Goal: Information Seeking & Learning: Check status

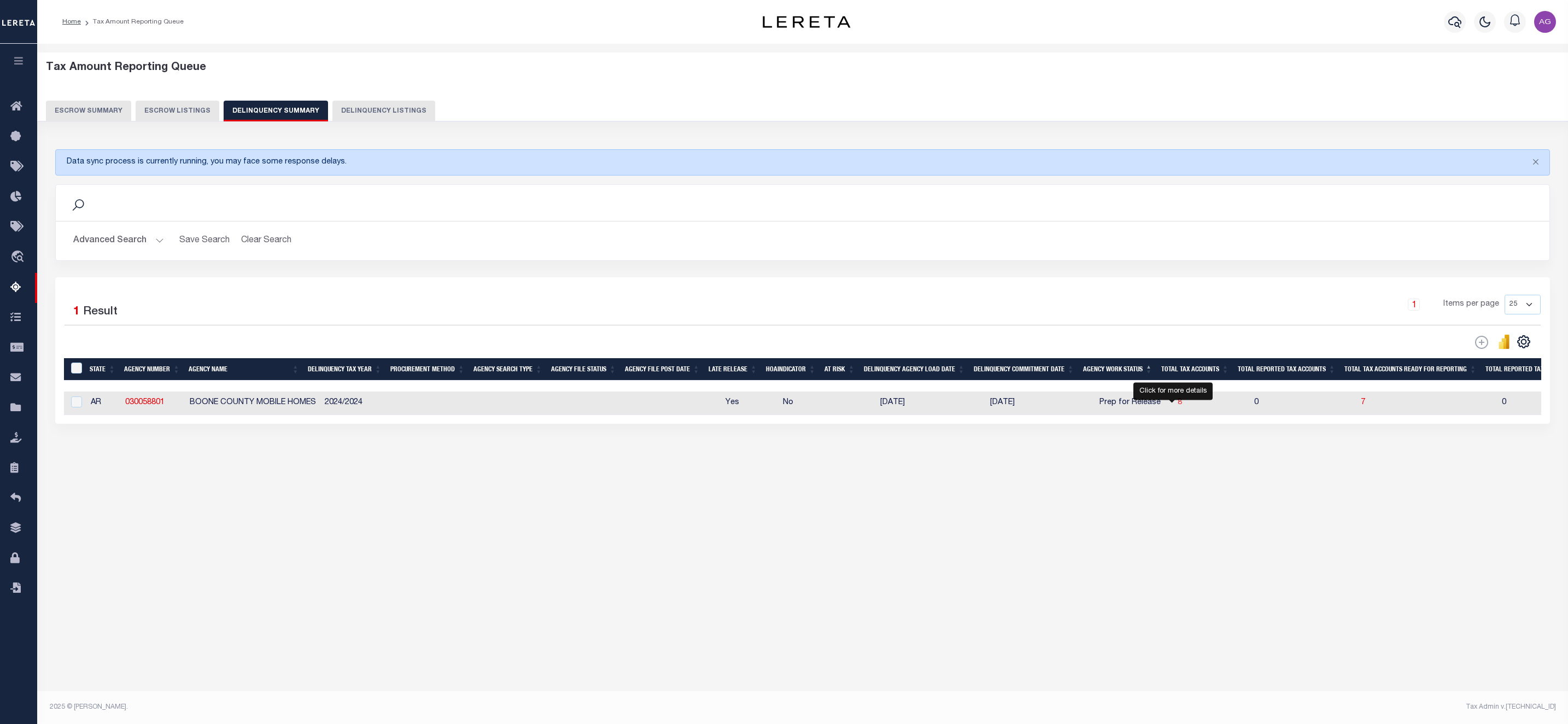
click at [1178, 405] on span "8" at bounding box center [1180, 403] width 4 height 8
select select "100"
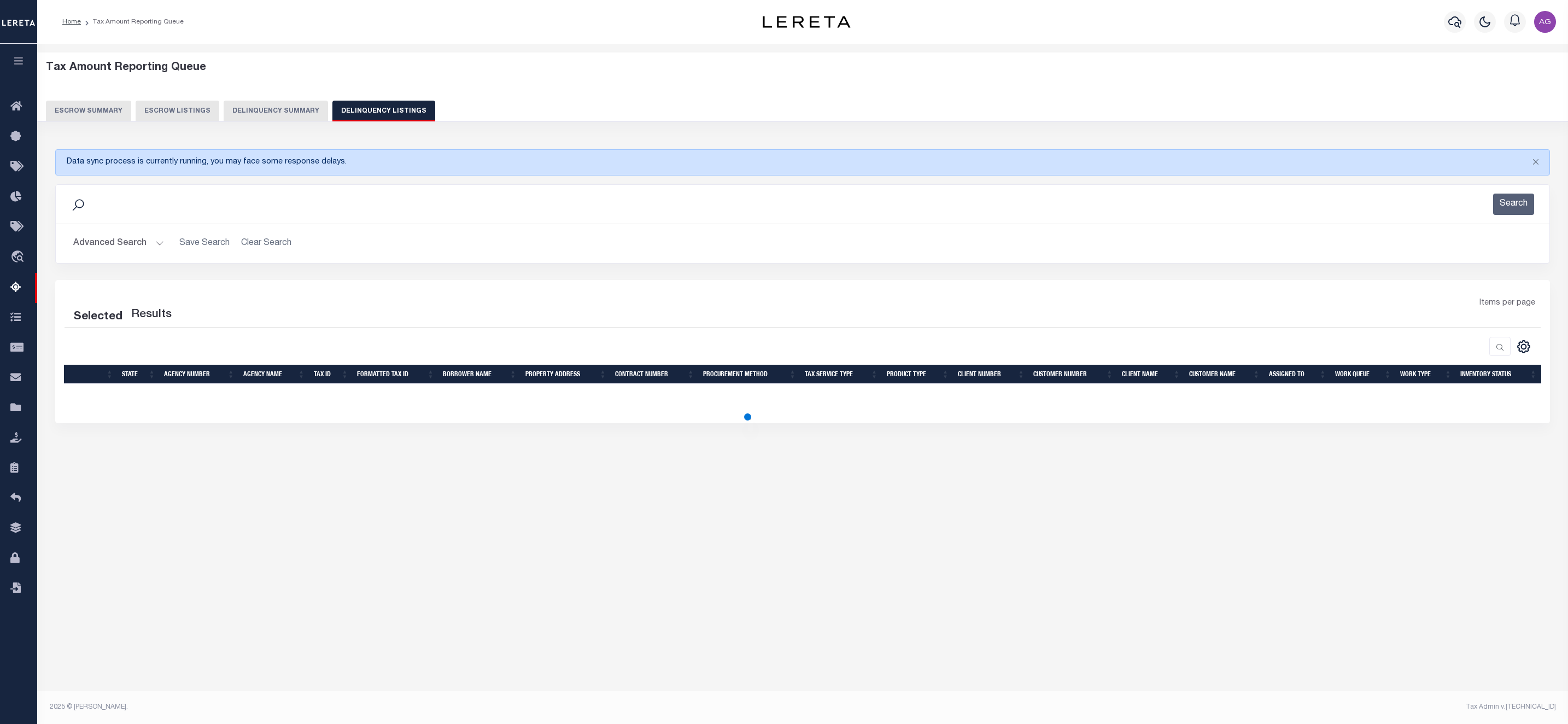
select select "100"
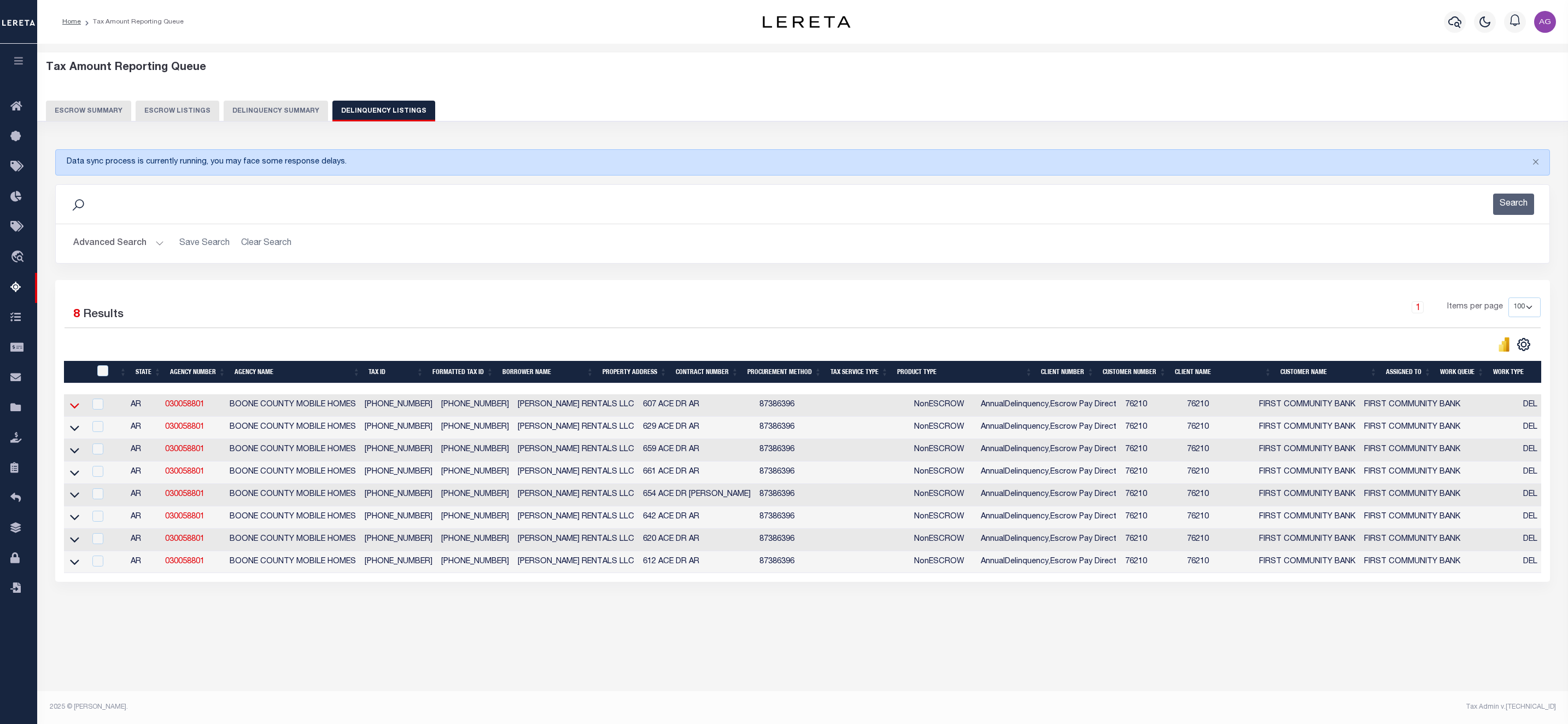
click at [75, 408] on icon at bounding box center [75, 405] width 10 height 6
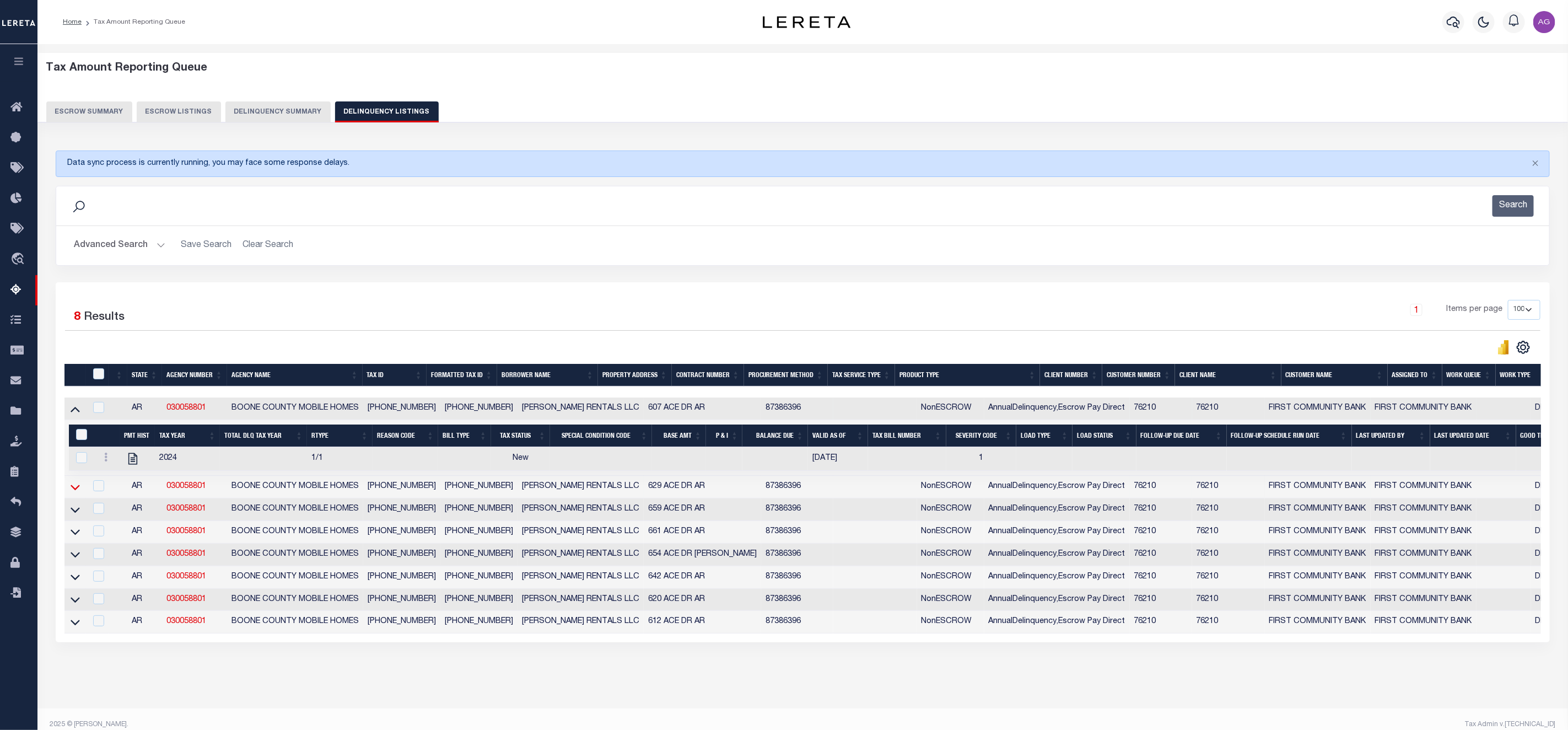
click at [75, 492] on icon at bounding box center [76, 487] width 10 height 12
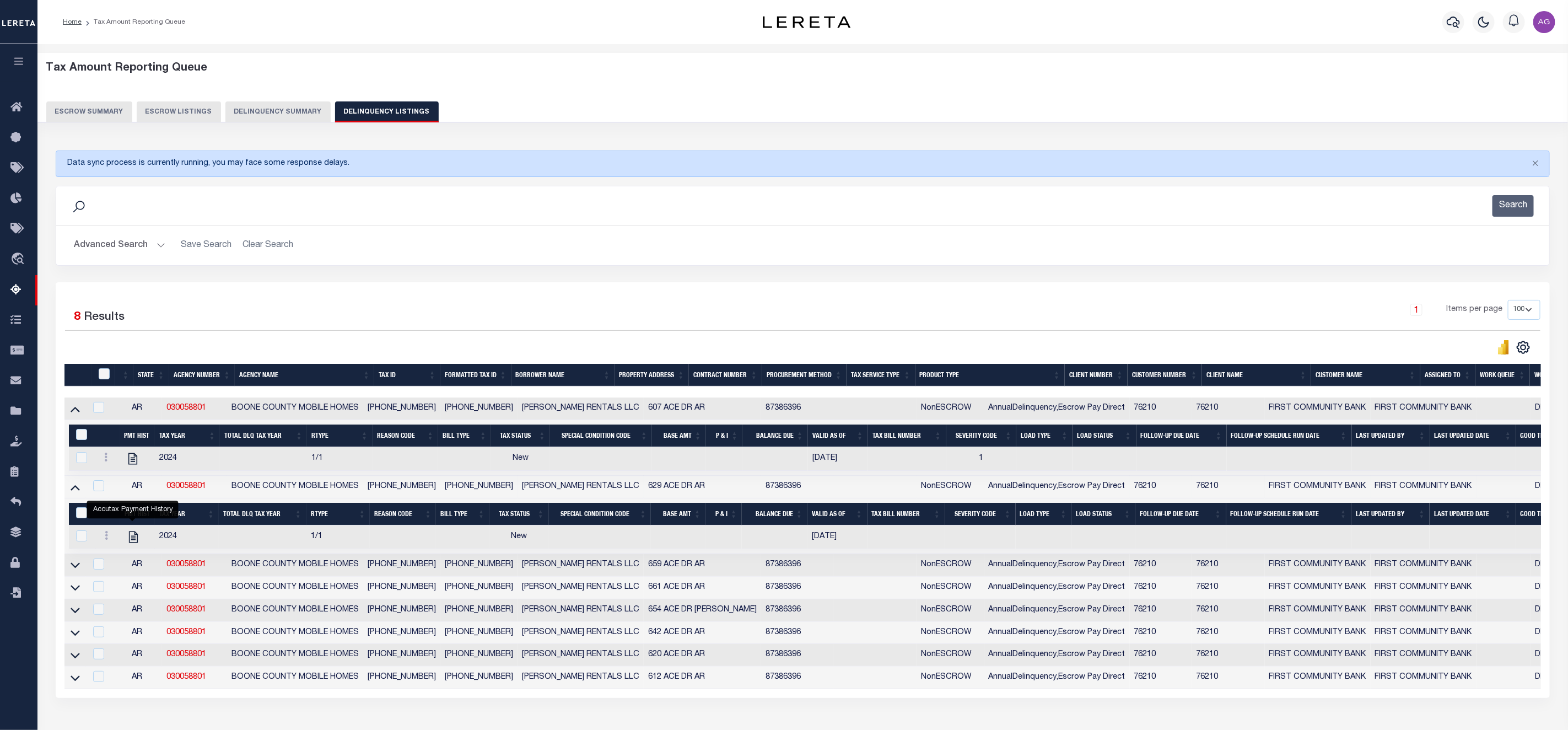
scroll to position [83, 0]
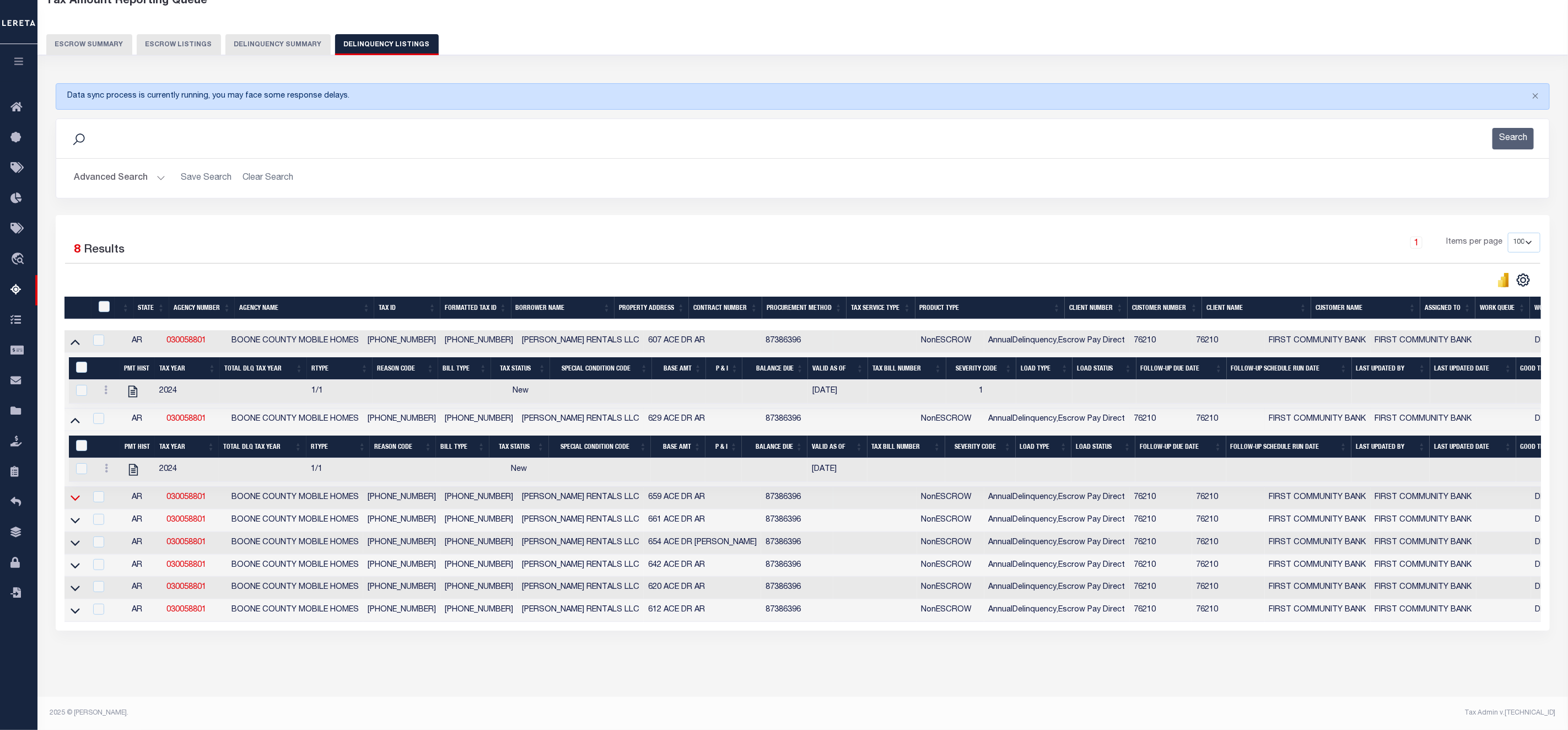
click at [71, 492] on icon at bounding box center [76, 498] width 10 height 12
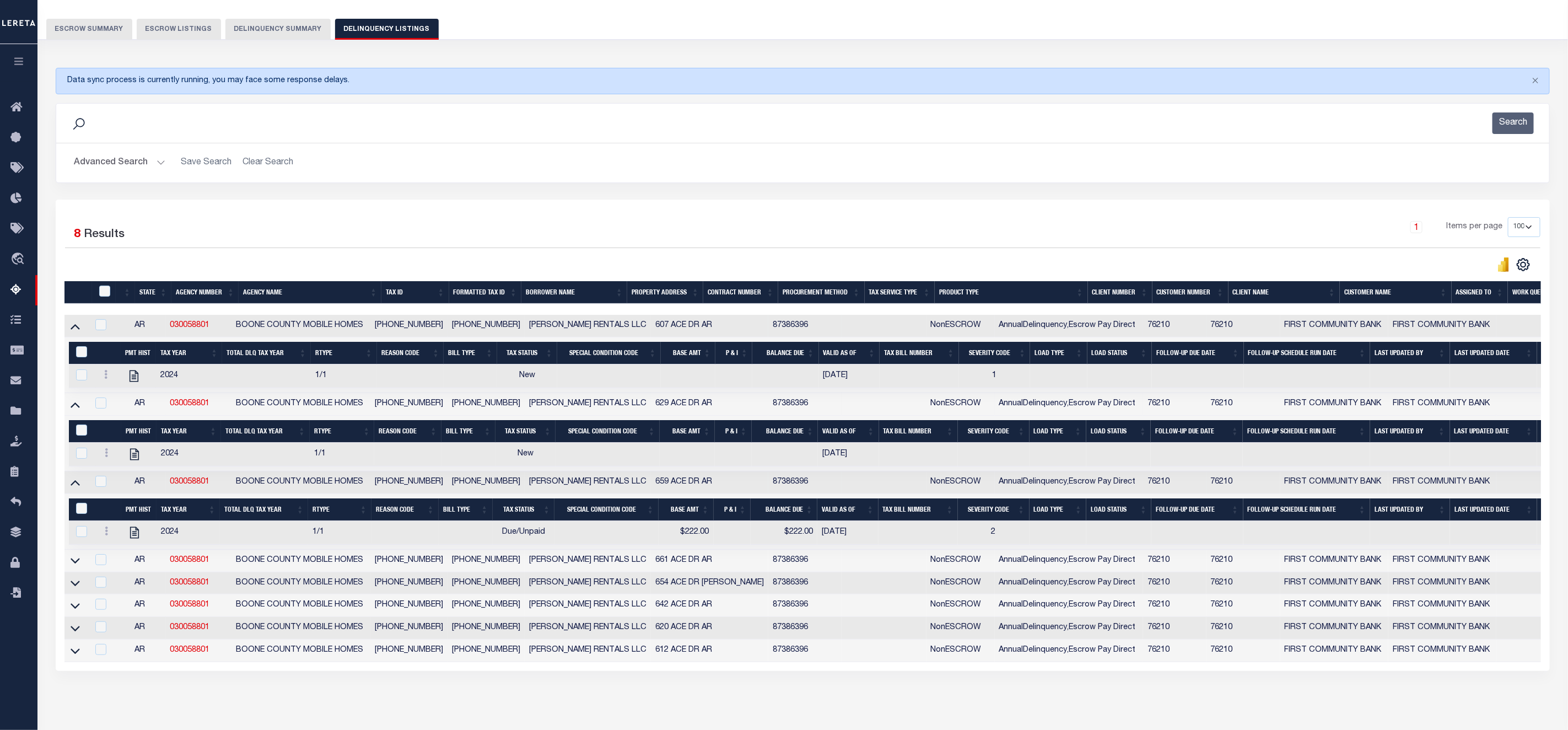
scroll to position [140, 0]
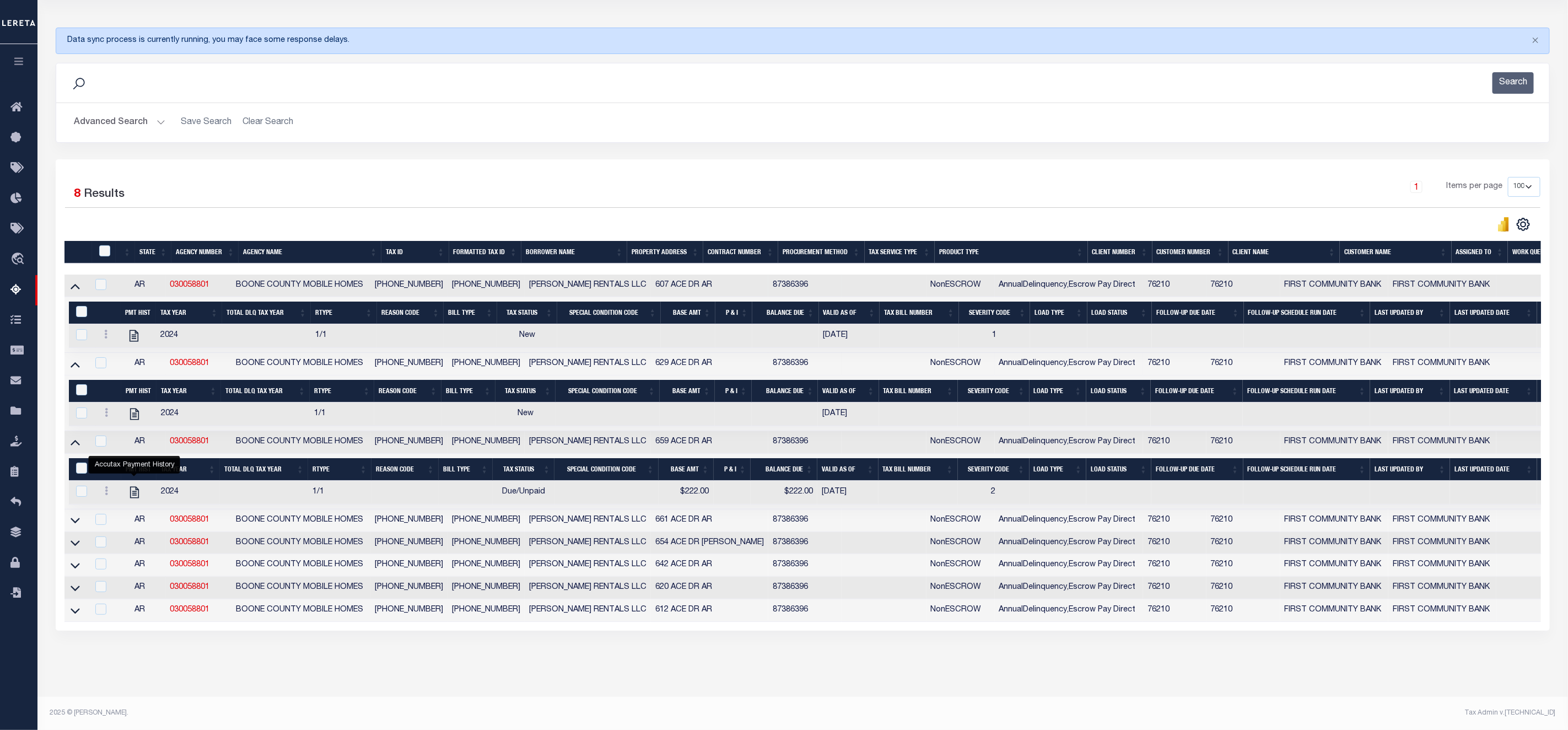
click at [73, 518] on icon at bounding box center [76, 521] width 10 height 6
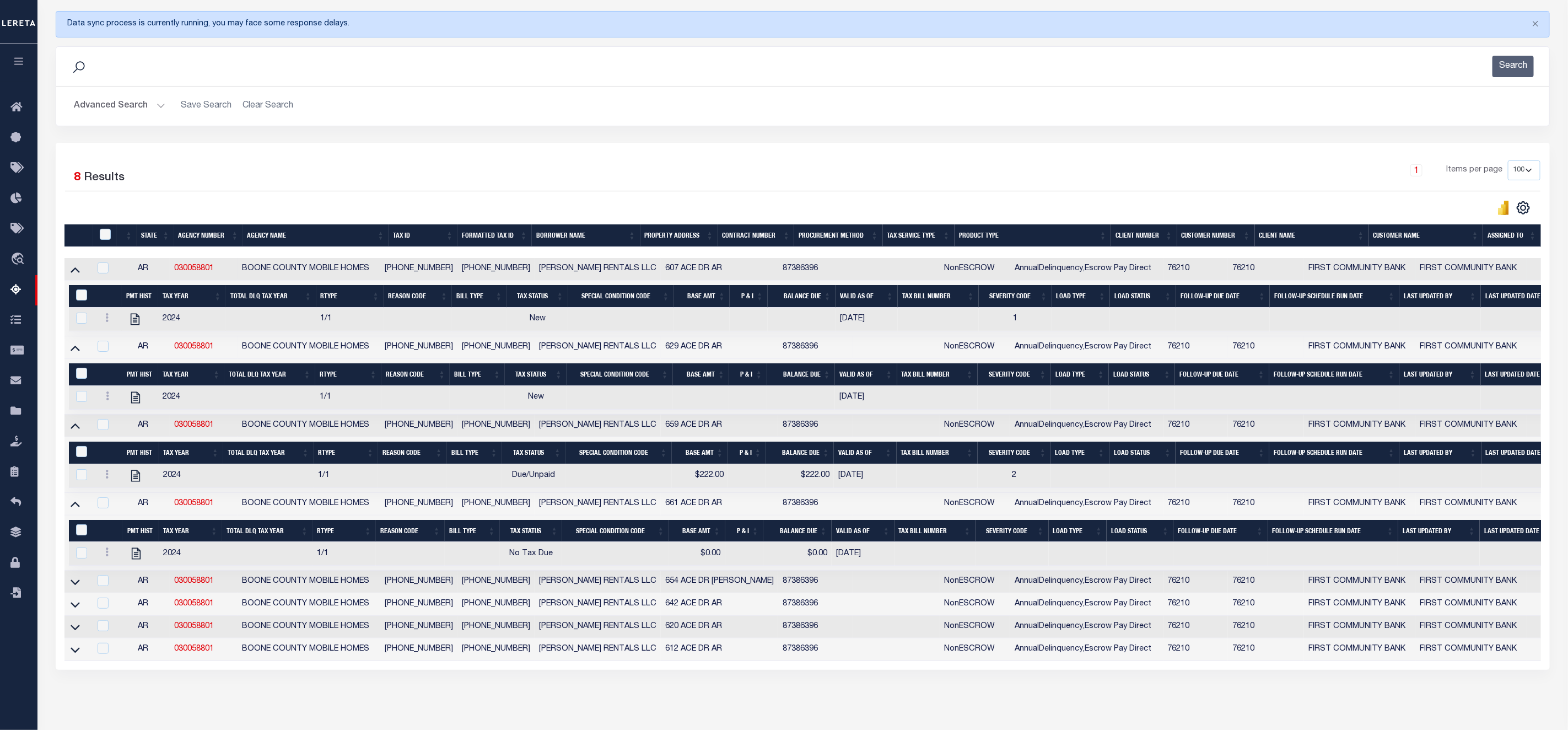
scroll to position [196, 0]
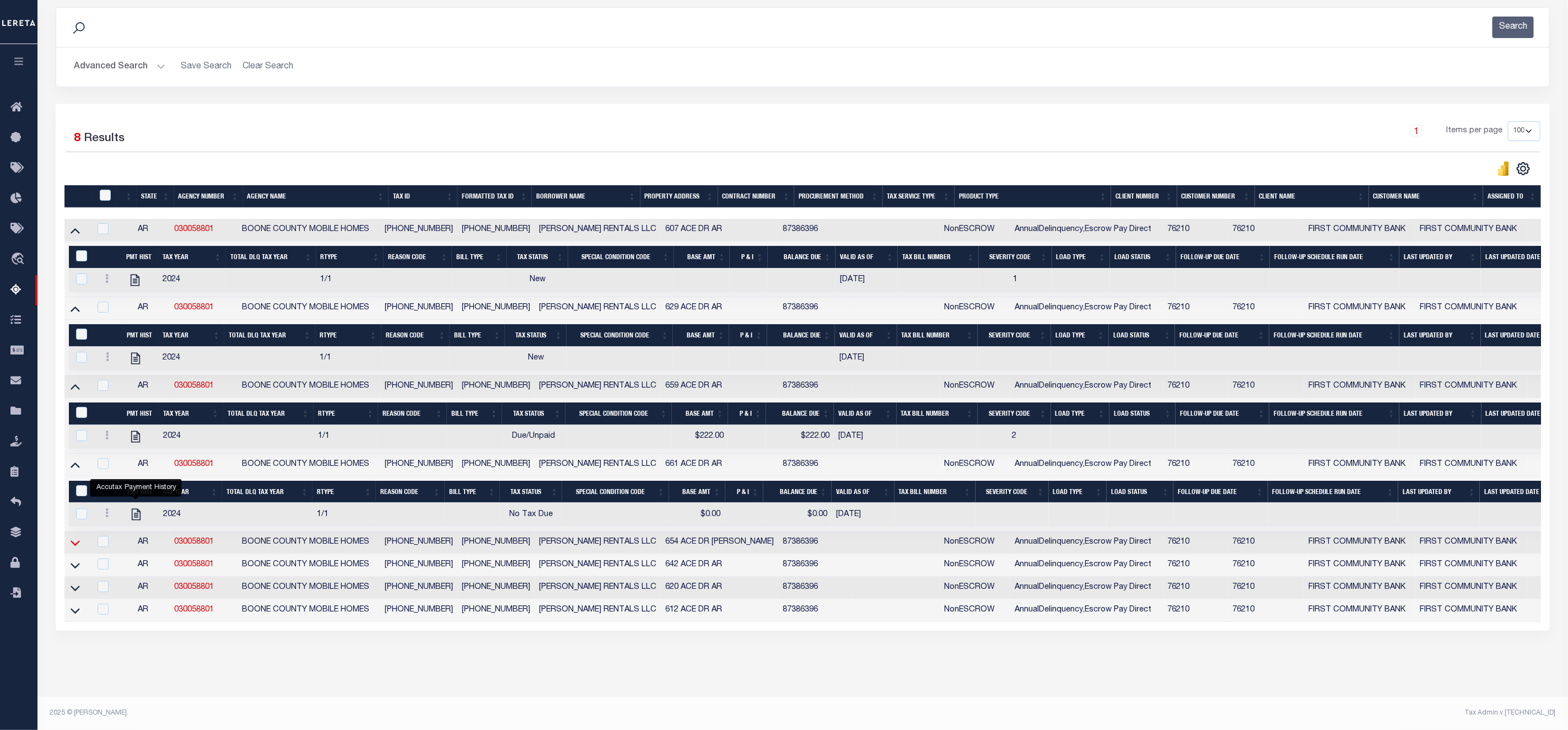
click at [75, 541] on icon at bounding box center [76, 544] width 10 height 6
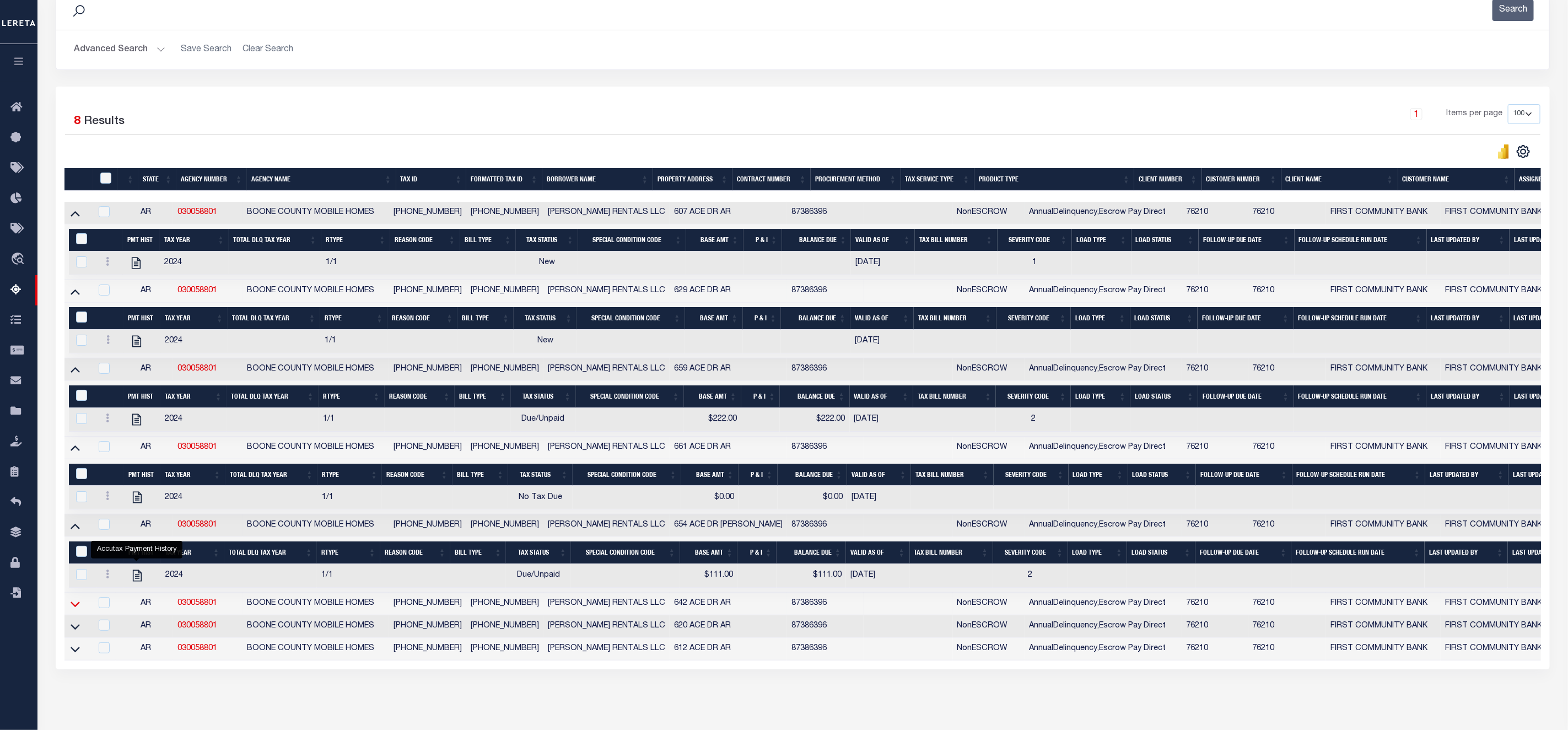
click at [76, 610] on icon at bounding box center [76, 604] width 10 height 12
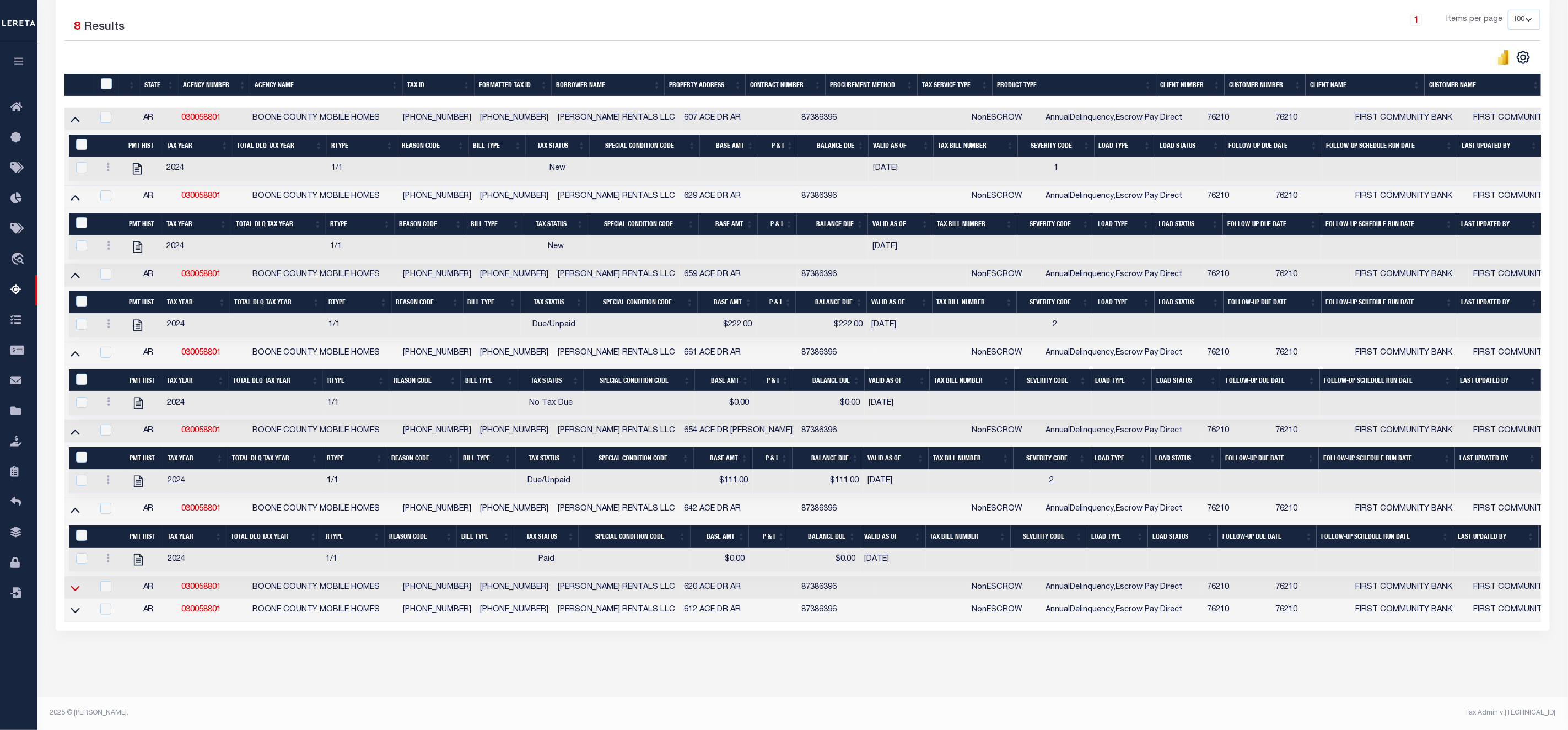
click at [78, 586] on icon at bounding box center [76, 588] width 10 height 12
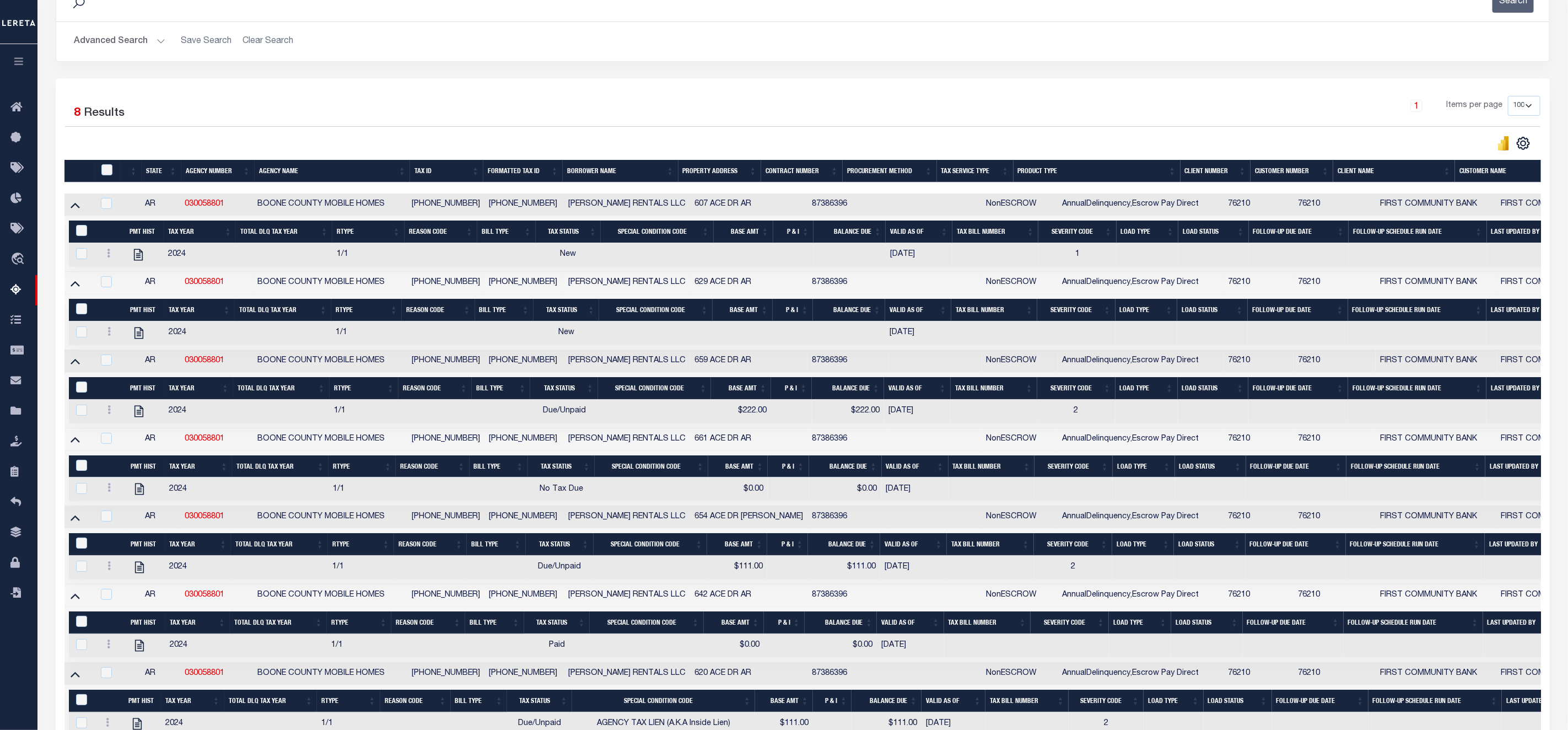
scroll to position [365, 0]
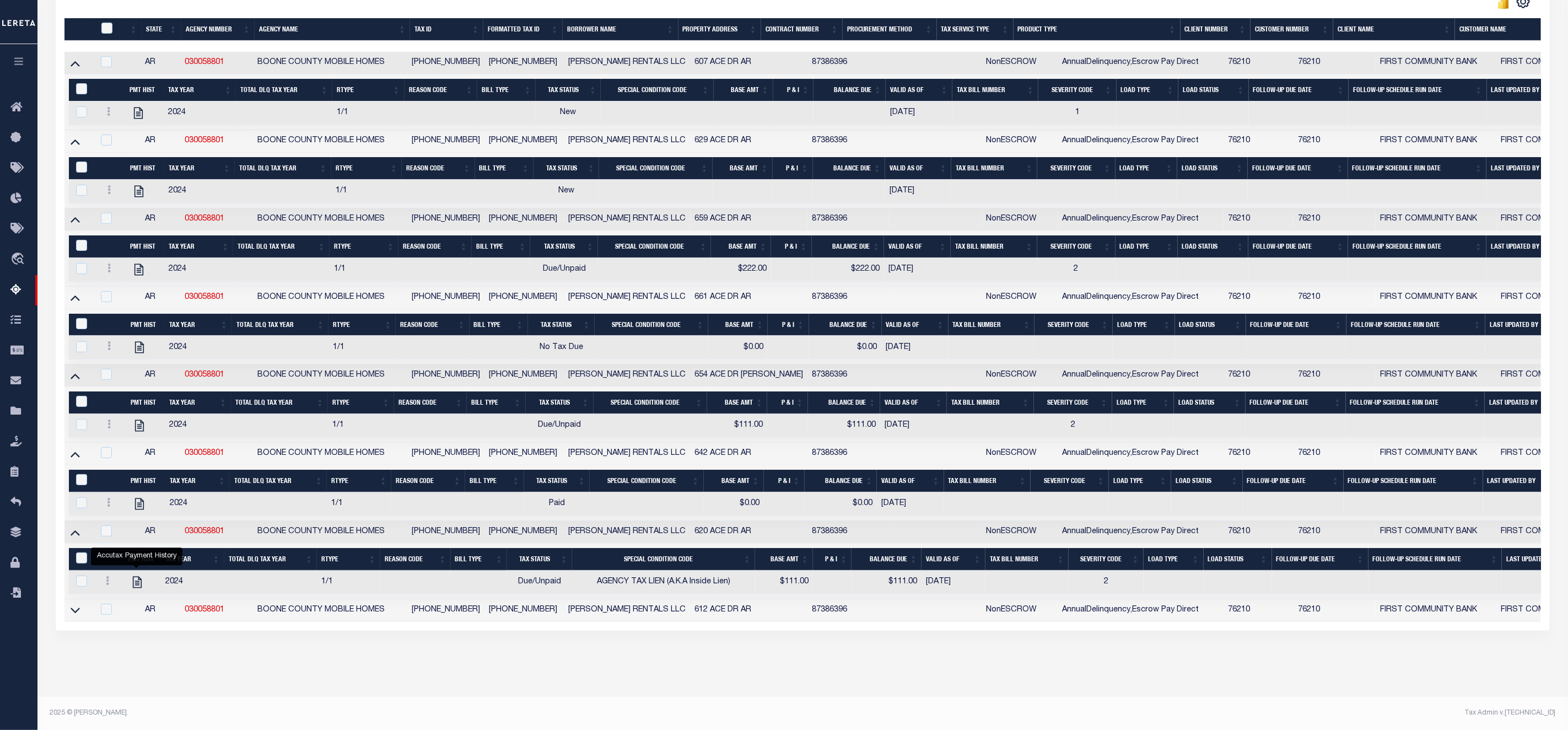
click at [78, 604] on icon at bounding box center [76, 610] width 10 height 12
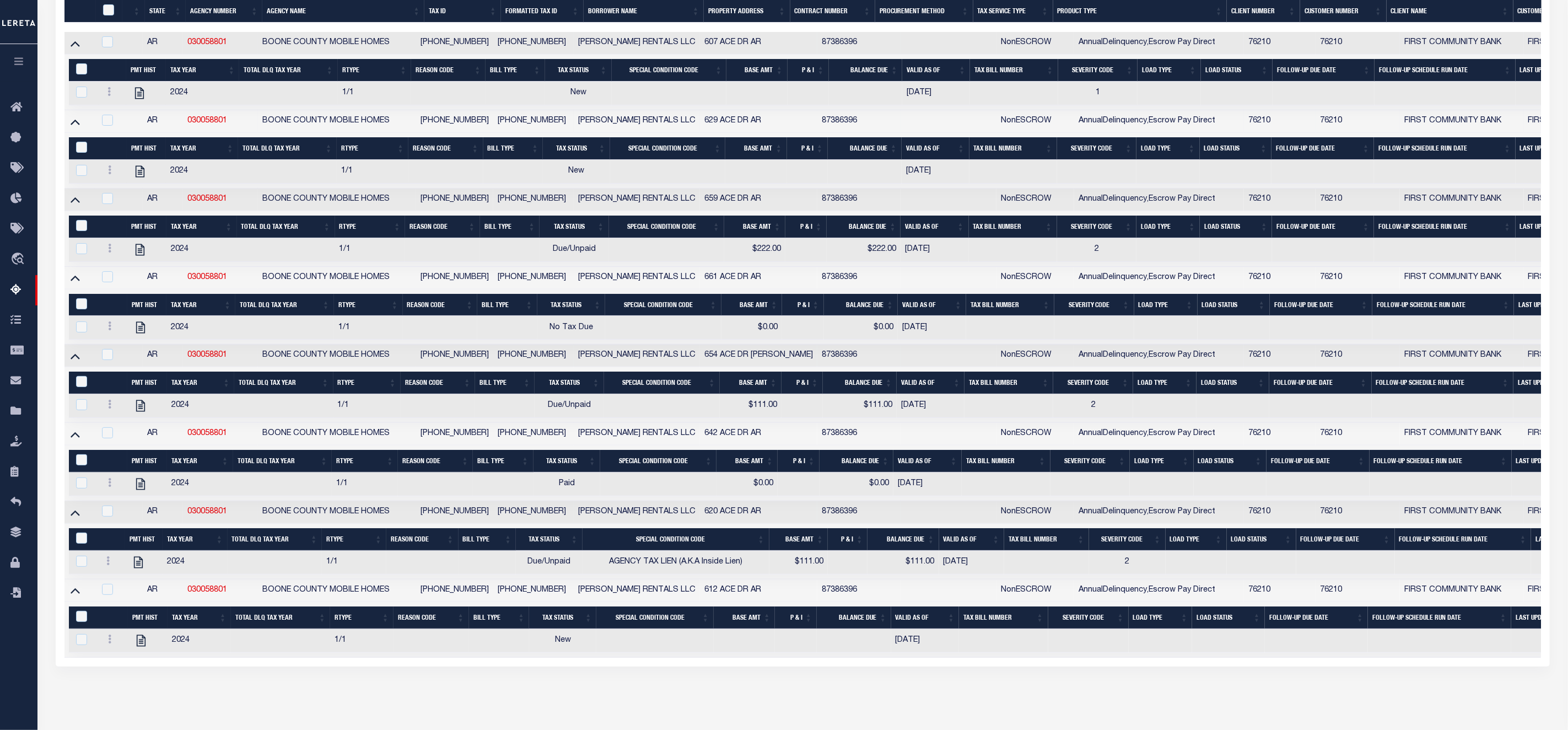
scroll to position [422, 0]
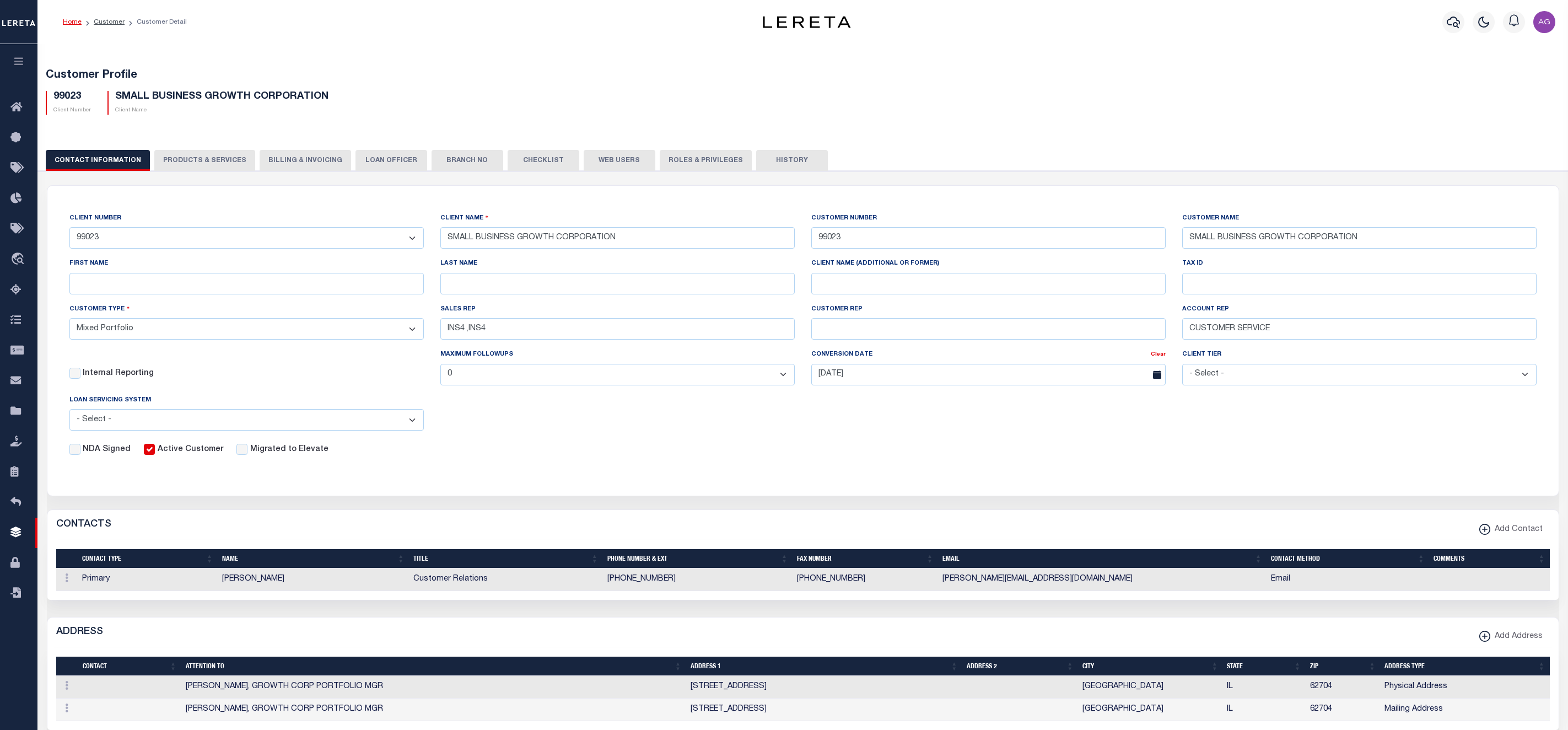
select select "Mixed Portfolio"
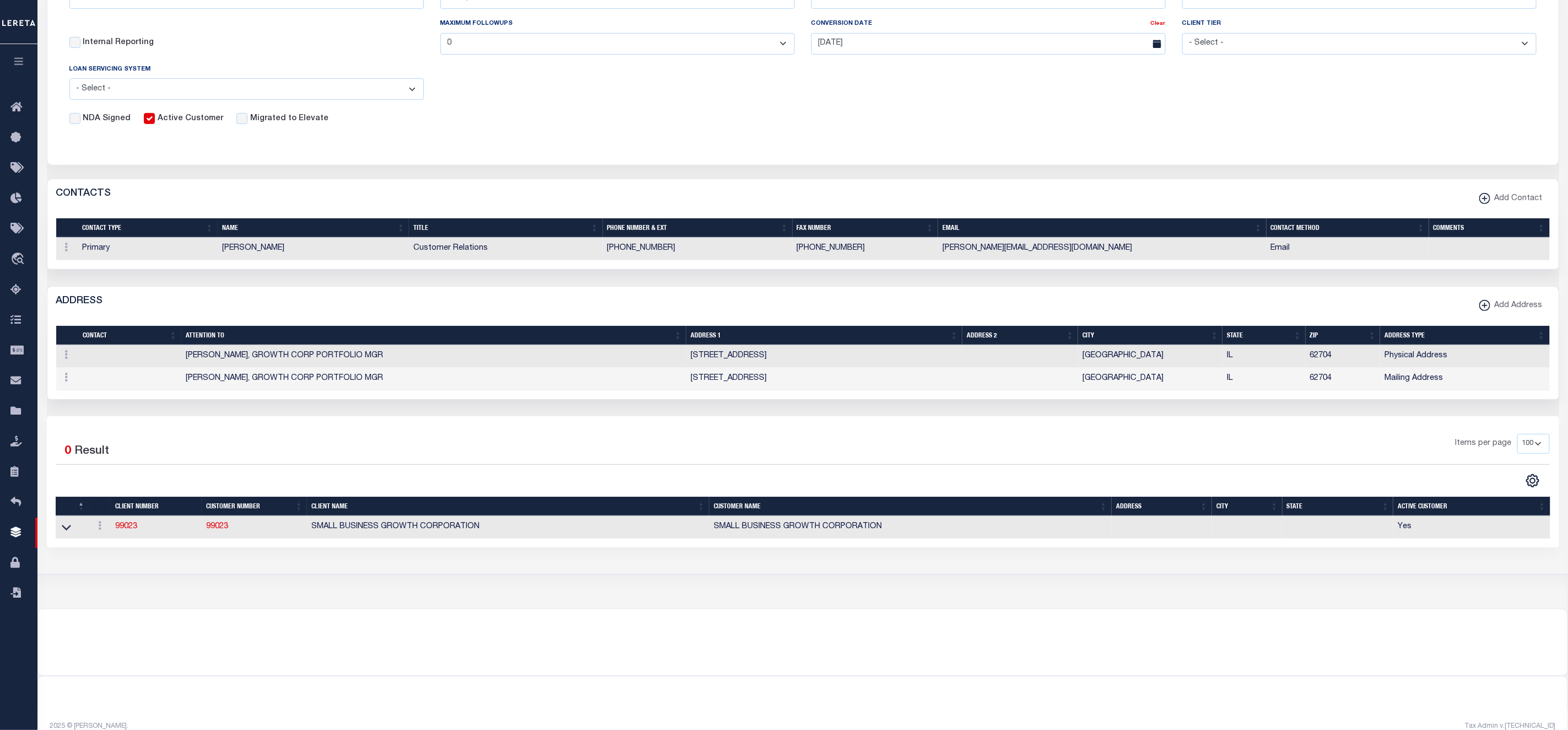
scroll to position [331, 0]
